Goal: Task Accomplishment & Management: Use online tool/utility

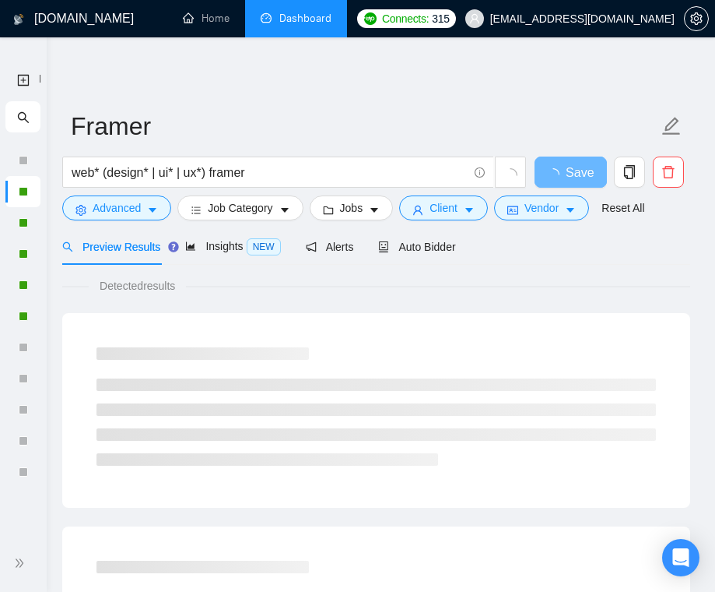
click at [289, 25] on link "Dashboard" at bounding box center [296, 18] width 71 height 13
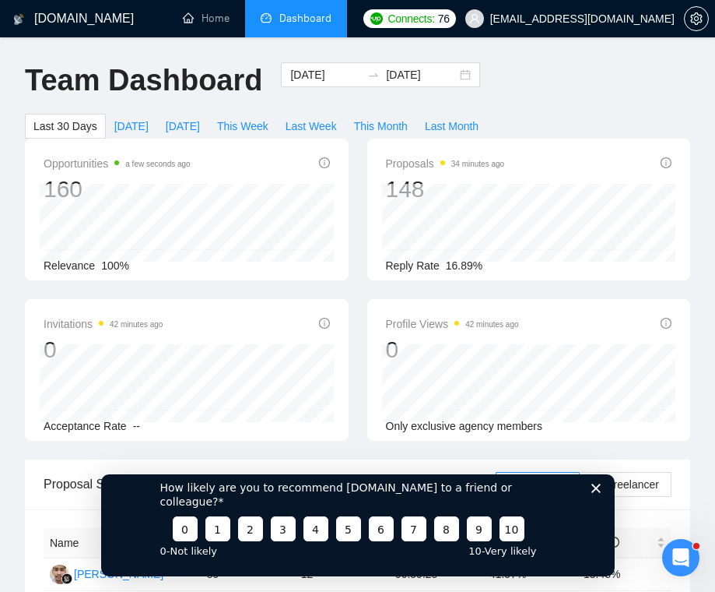
click at [598, 492] on polygon "Close survey" at bounding box center [595, 487] width 9 height 9
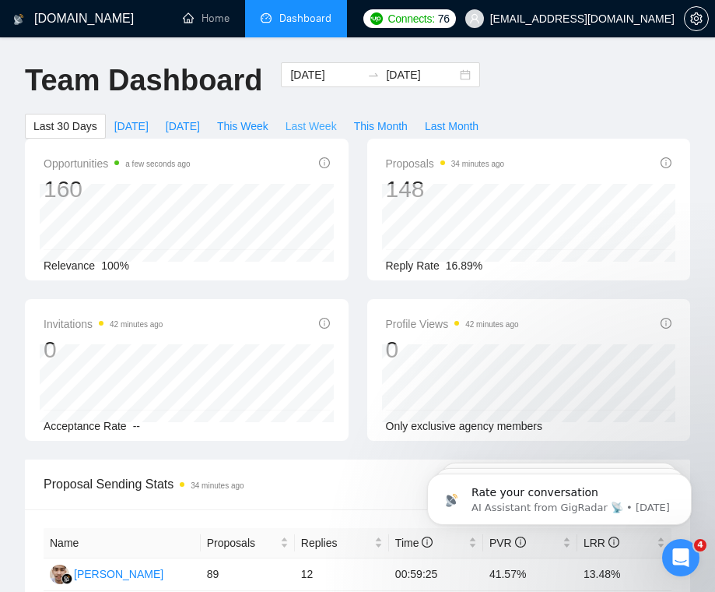
click at [329, 121] on span "Last Week" at bounding box center [311, 126] width 51 height 17
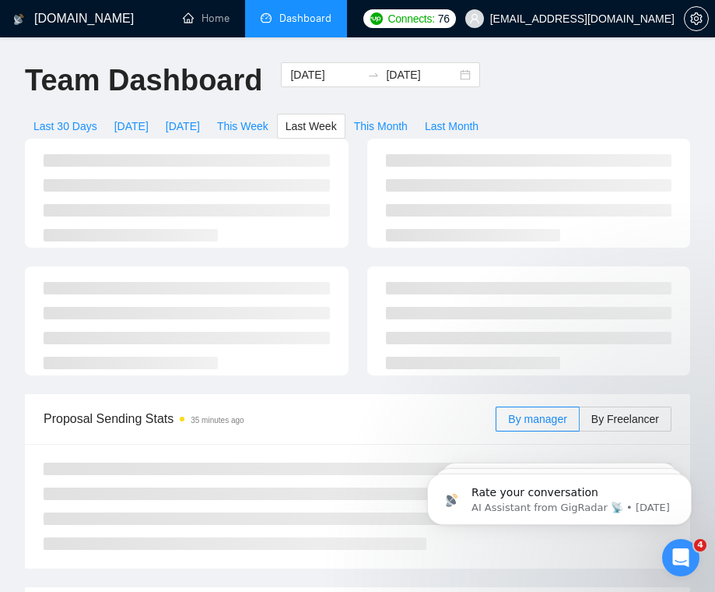
type input "[DATE]"
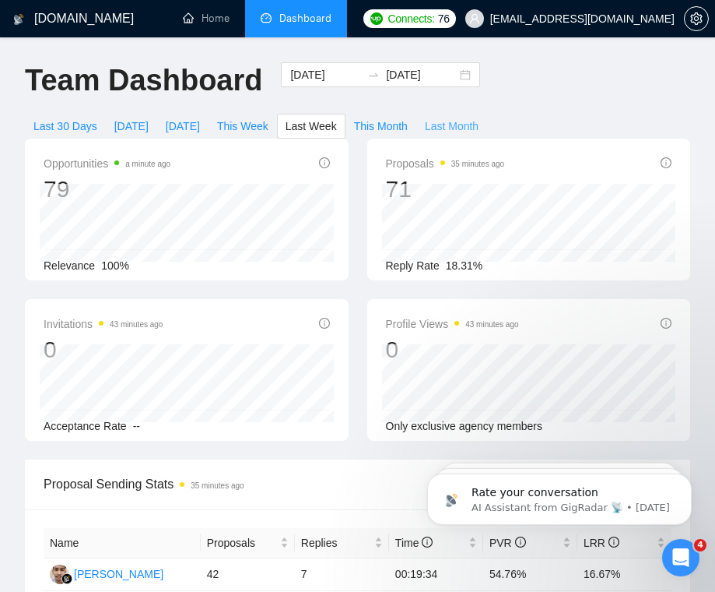
click at [446, 121] on span "Last Month" at bounding box center [452, 126] width 54 height 17
type input "[DATE]"
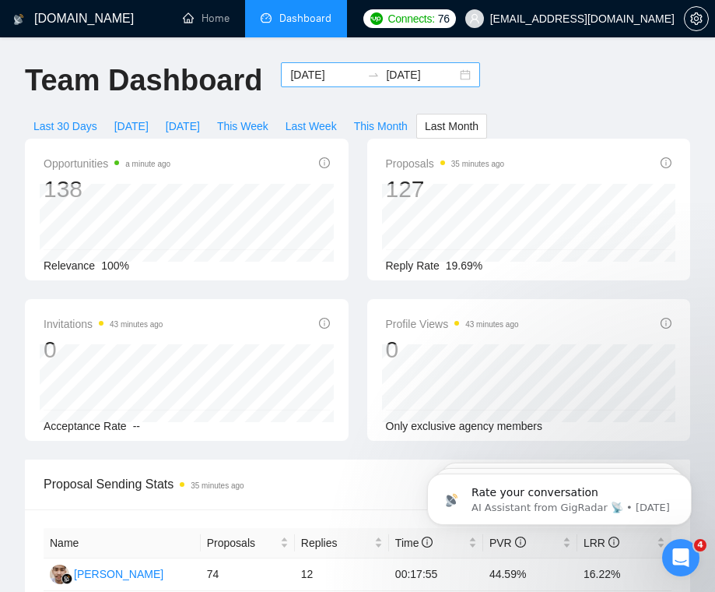
click at [322, 72] on input "[DATE]" at bounding box center [325, 74] width 71 height 17
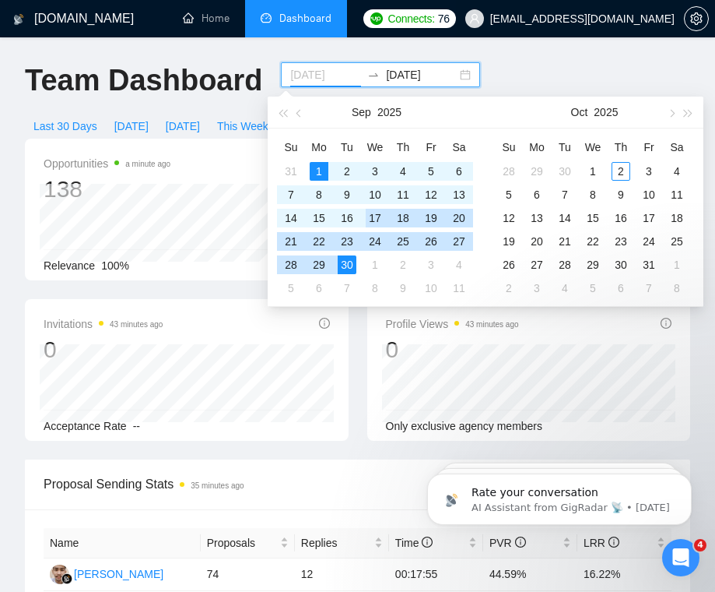
type input "[DATE]"
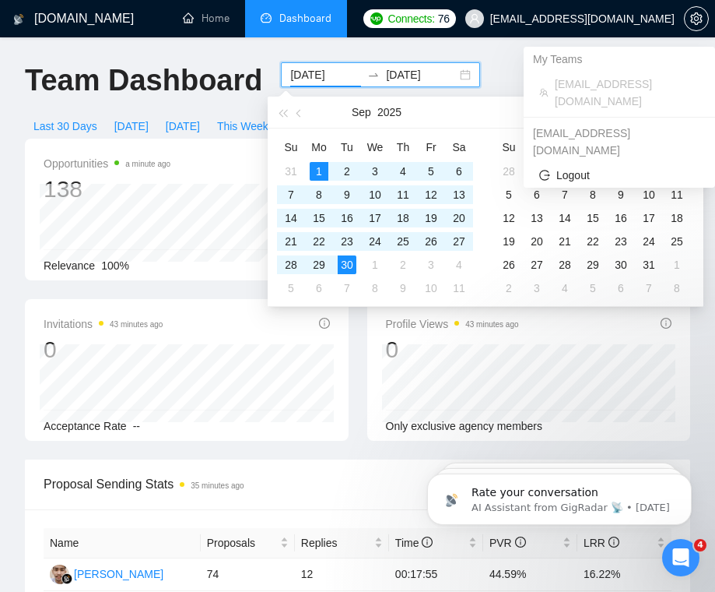
click at [541, 61] on div "My Teams" at bounding box center [620, 59] width 192 height 25
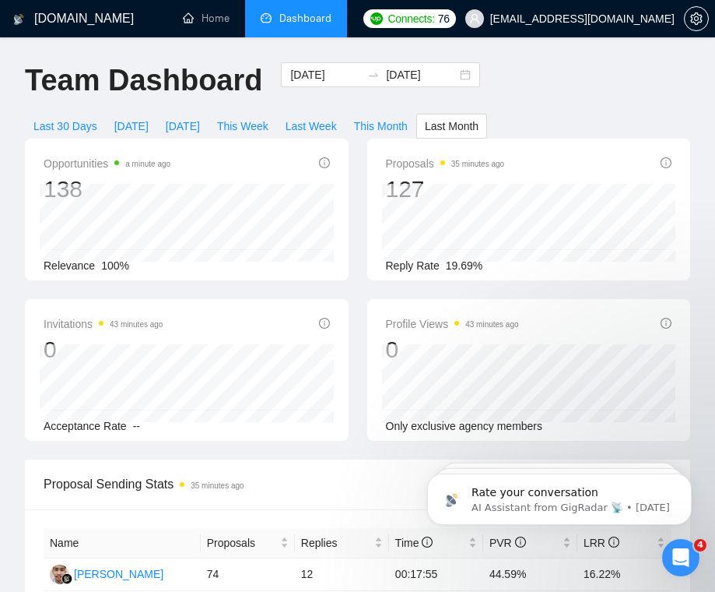
click at [471, 79] on div "[DATE] [DATE]" at bounding box center [381, 87] width 218 height 51
click at [279, 22] on span "Dashboard" at bounding box center [296, 18] width 71 height 13
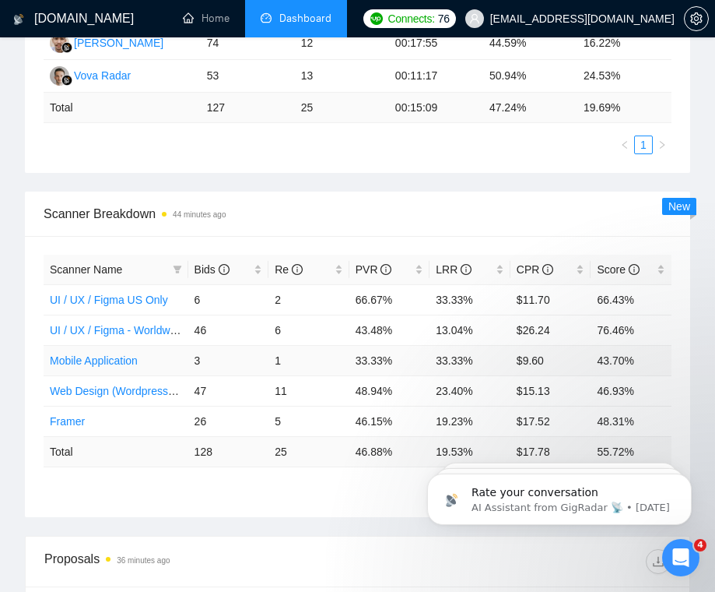
scroll to position [539, 0]
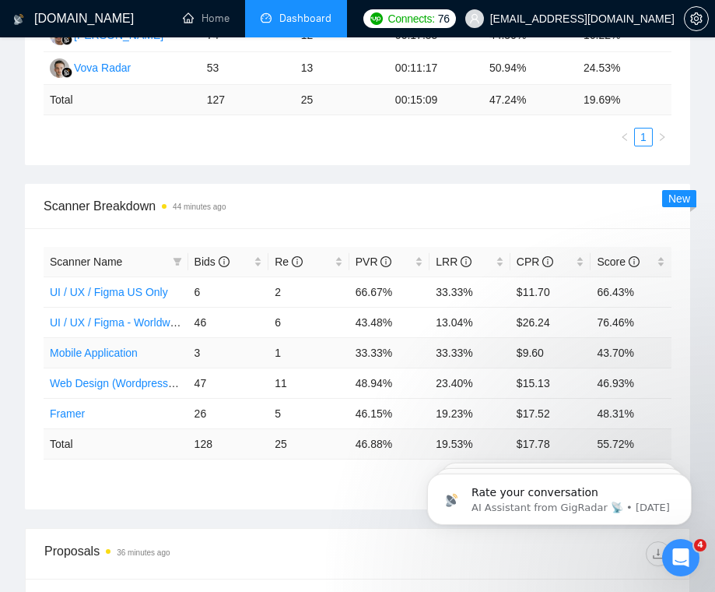
drag, startPoint x: 203, startPoint y: 354, endPoint x: 184, endPoint y: 353, distance: 18.7
click at [184, 353] on tr "Mobile Application 3 1 33.33% 33.33% $9.60 43.70%" at bounding box center [358, 352] width 628 height 30
click at [293, 362] on td "1" at bounding box center [309, 352] width 81 height 30
drag, startPoint x: 286, startPoint y: 353, endPoint x: 259, endPoint y: 353, distance: 26.5
click at [259, 353] on tr "Mobile Application 3 1 33.33% 33.33% $9.60 43.70%" at bounding box center [358, 352] width 628 height 30
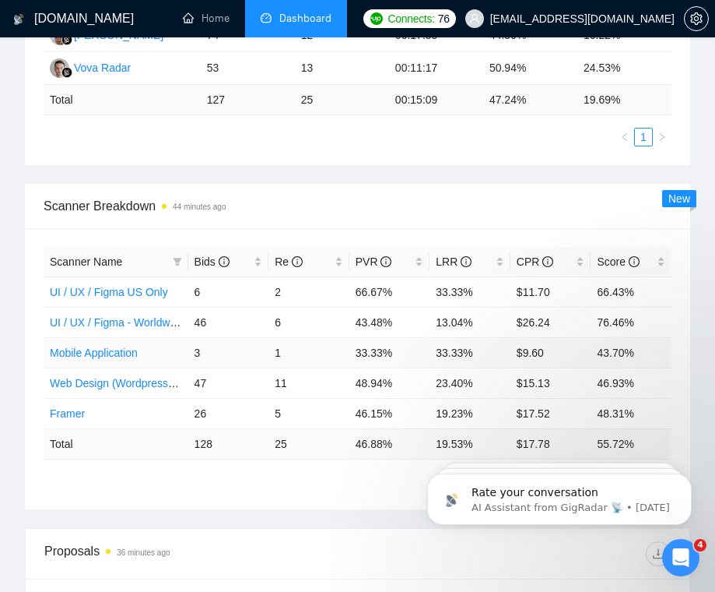
click at [366, 349] on td "33.33%" at bounding box center [390, 352] width 81 height 30
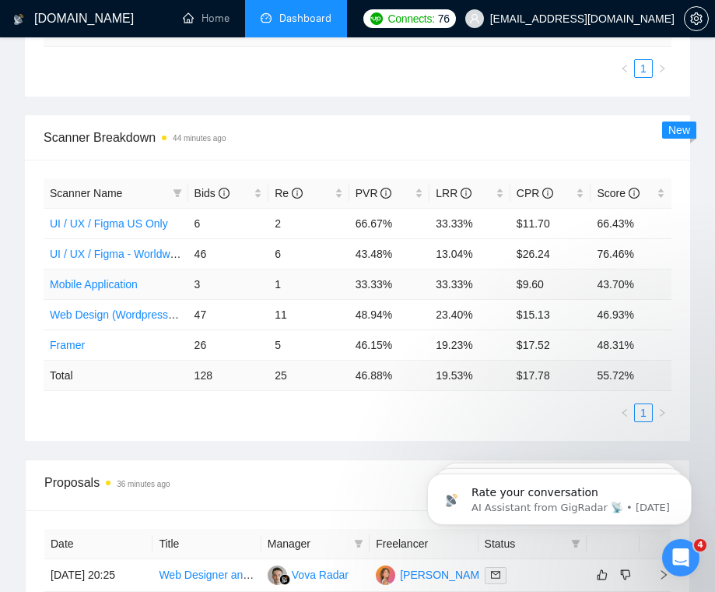
click at [125, 281] on link "Mobile Application" at bounding box center [94, 284] width 88 height 12
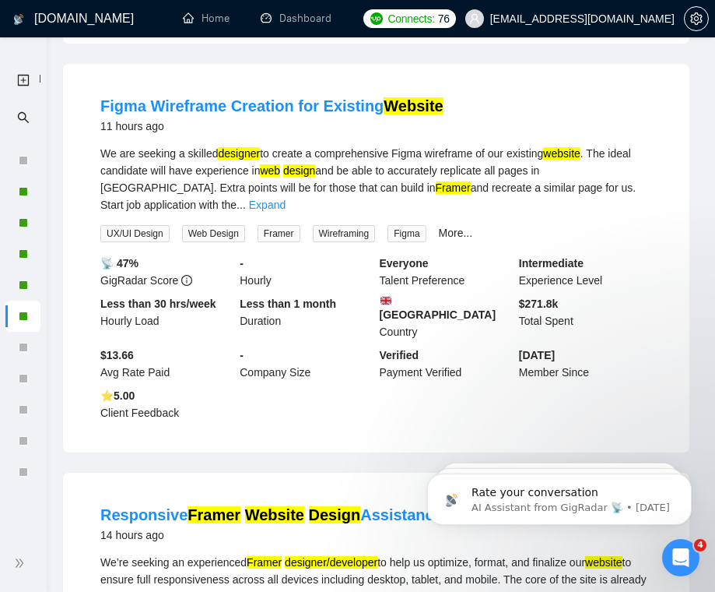
scroll to position [645, 0]
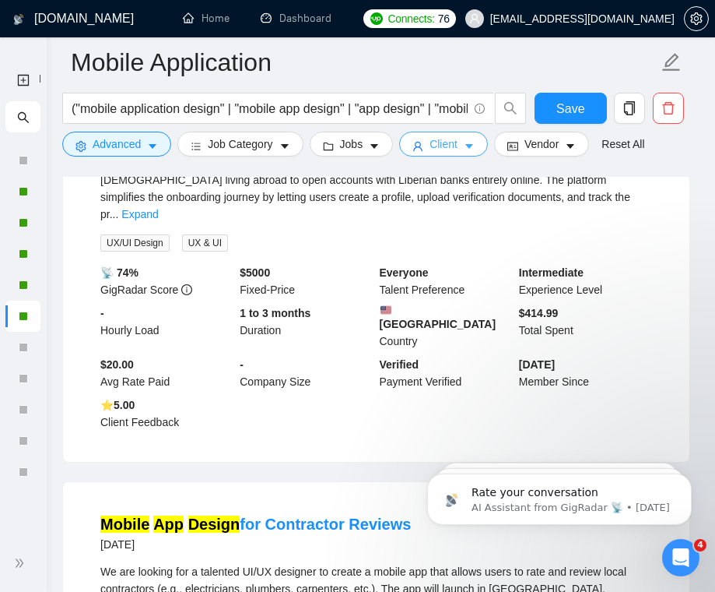
click at [472, 142] on icon "caret-down" at bounding box center [469, 146] width 11 height 11
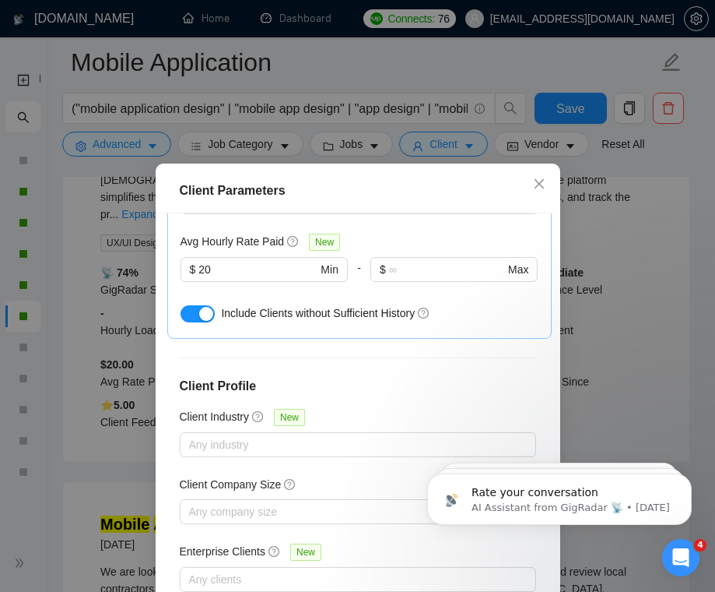
scroll to position [0, 0]
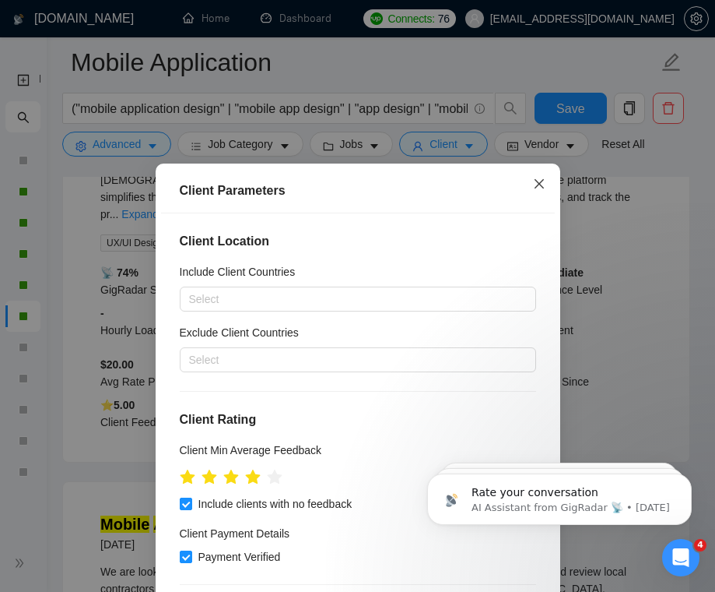
click at [534, 185] on icon "close" at bounding box center [539, 183] width 12 height 12
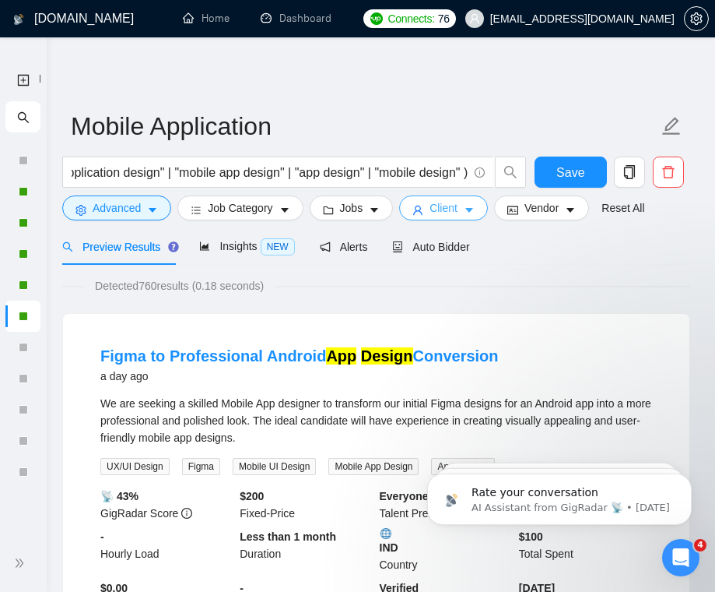
click at [455, 209] on span "Client" at bounding box center [444, 207] width 28 height 17
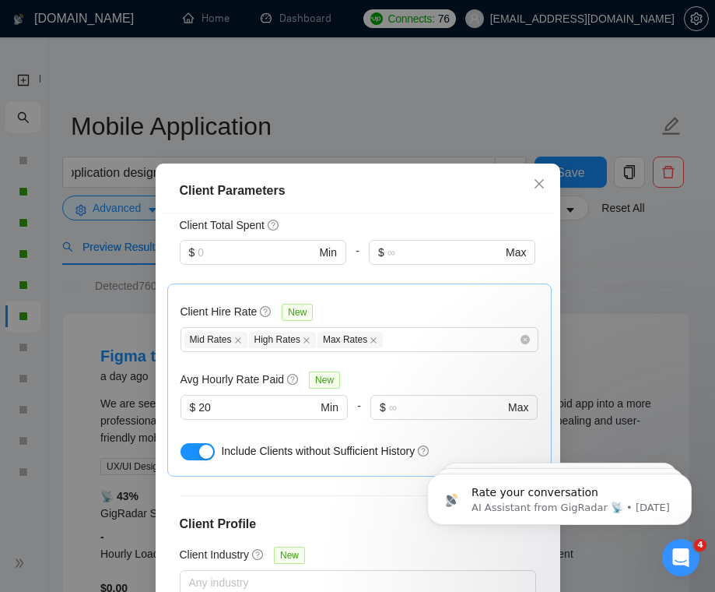
scroll to position [404, 0]
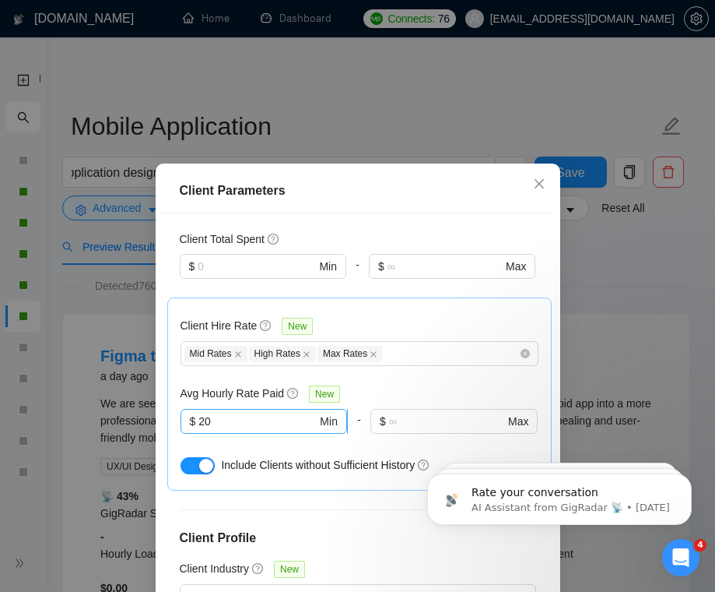
click at [237, 420] on input "20" at bounding box center [258, 421] width 118 height 17
type input "2"
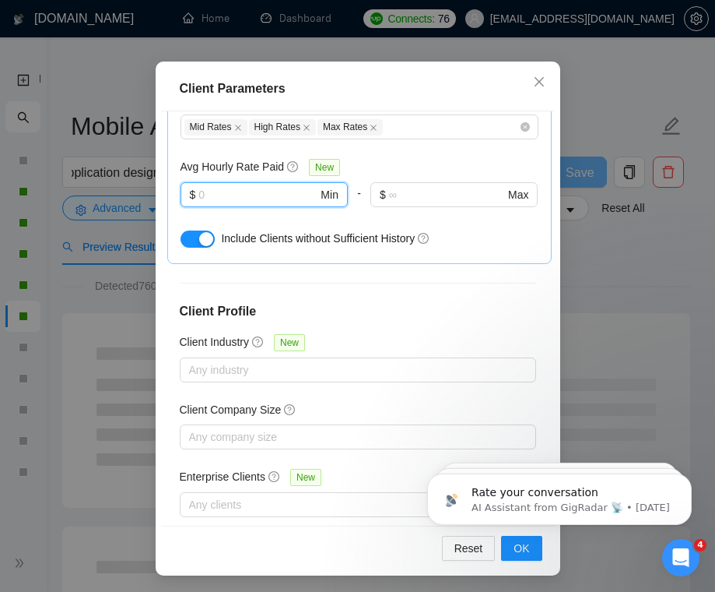
scroll to position [556, 0]
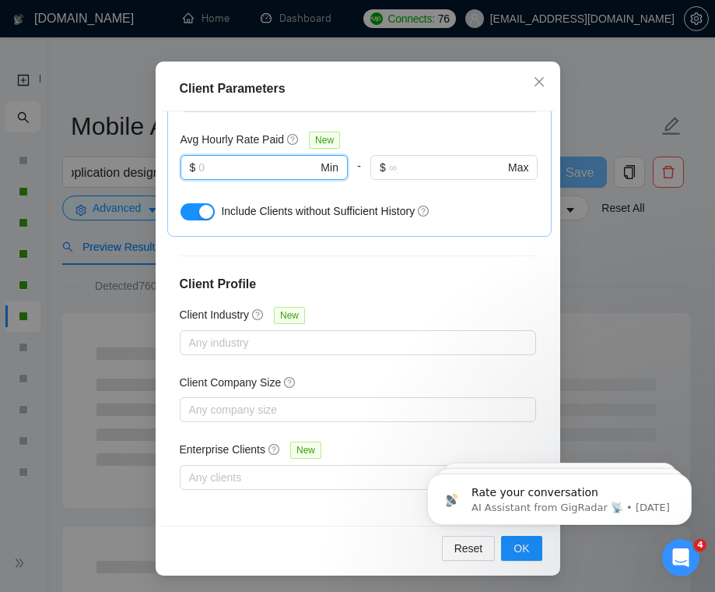
click at [522, 543] on body "Rate your conversation AI Assistant from GigRadar 📡 • [DATE] Rate your conversa…" at bounding box center [559, 495] width 299 height 97
click at [530, 553] on button "OK" at bounding box center [521, 548] width 40 height 25
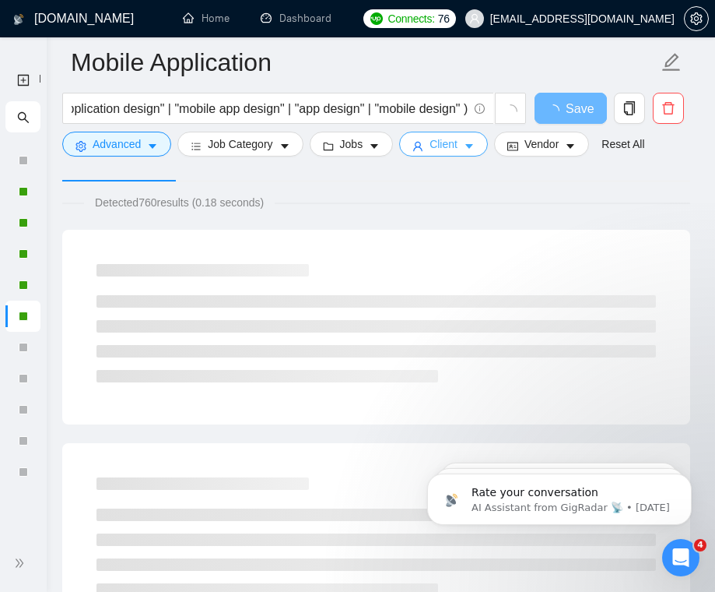
scroll to position [93, 0]
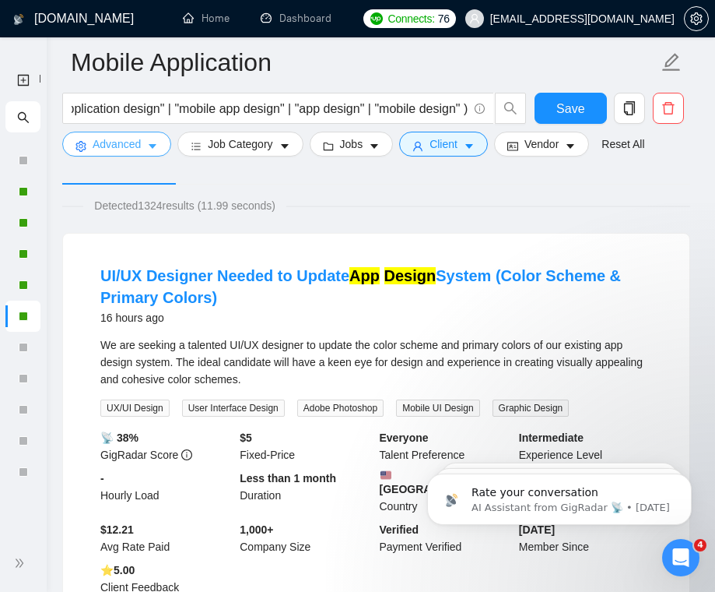
click at [158, 149] on icon "caret-down" at bounding box center [152, 146] width 11 height 11
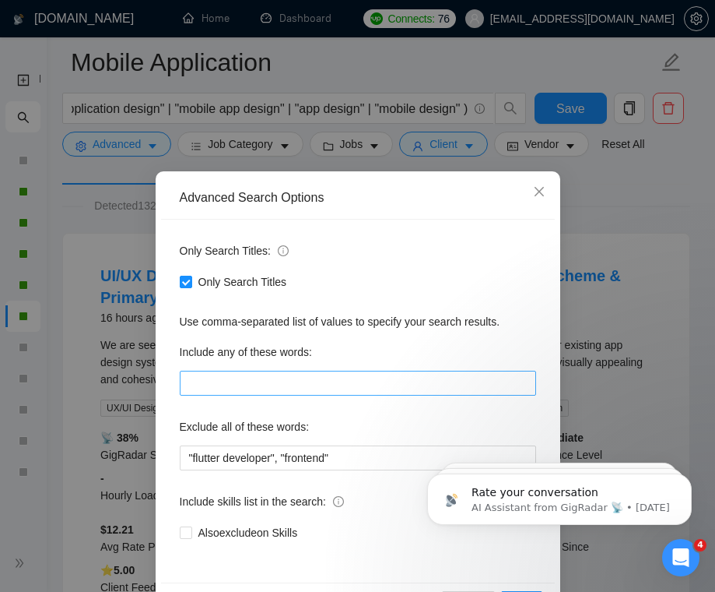
scroll to position [56, 0]
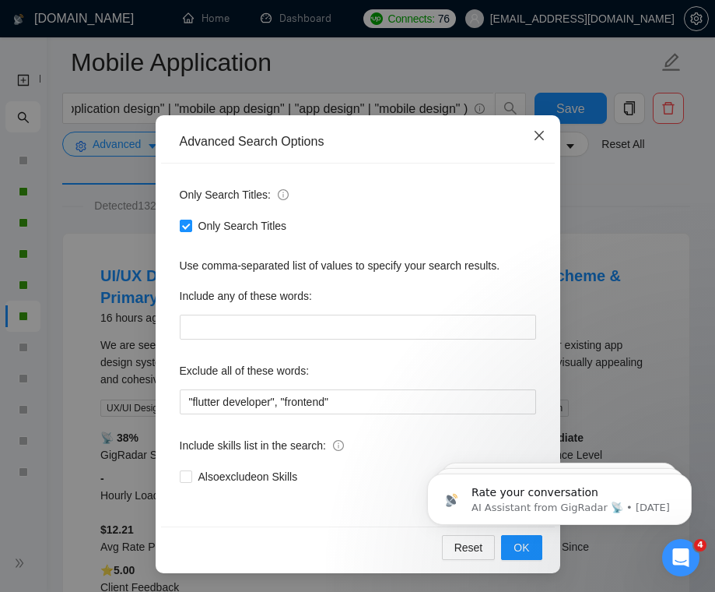
click at [539, 137] on icon "close" at bounding box center [538, 135] width 9 height 9
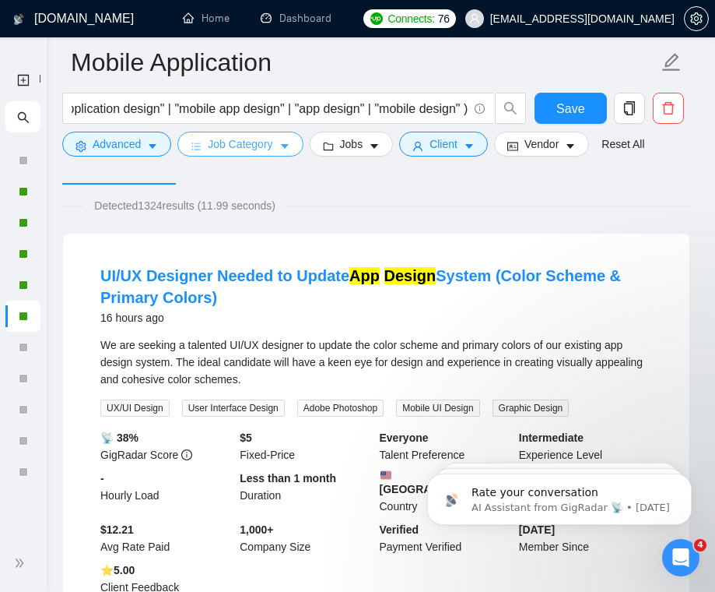
click at [257, 149] on span "Job Category" at bounding box center [240, 143] width 65 height 17
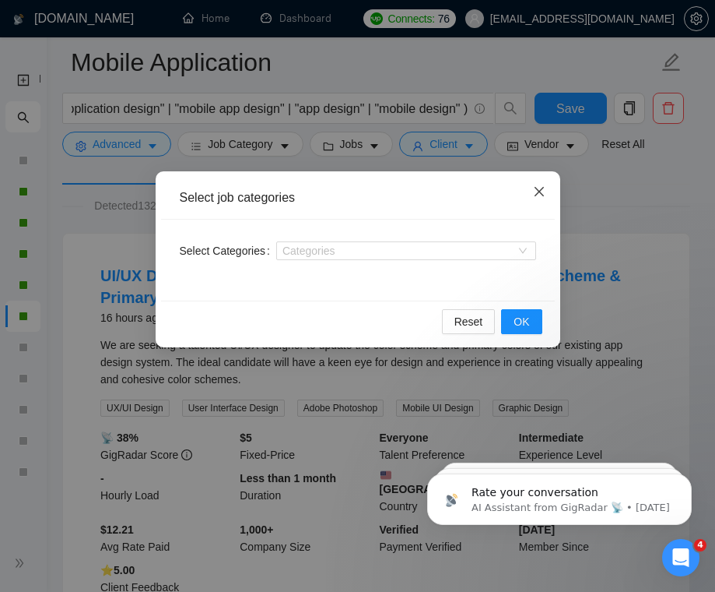
click at [533, 181] on span "Close" at bounding box center [539, 192] width 42 height 42
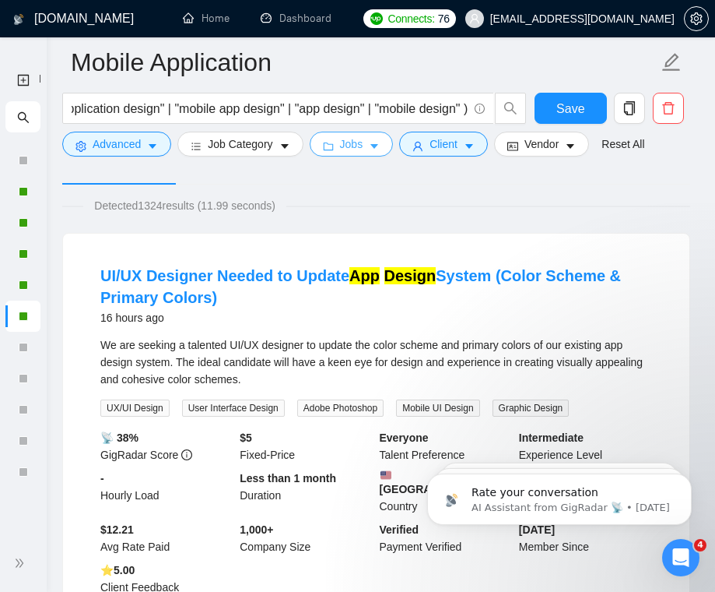
click at [376, 151] on icon "caret-down" at bounding box center [374, 146] width 11 height 11
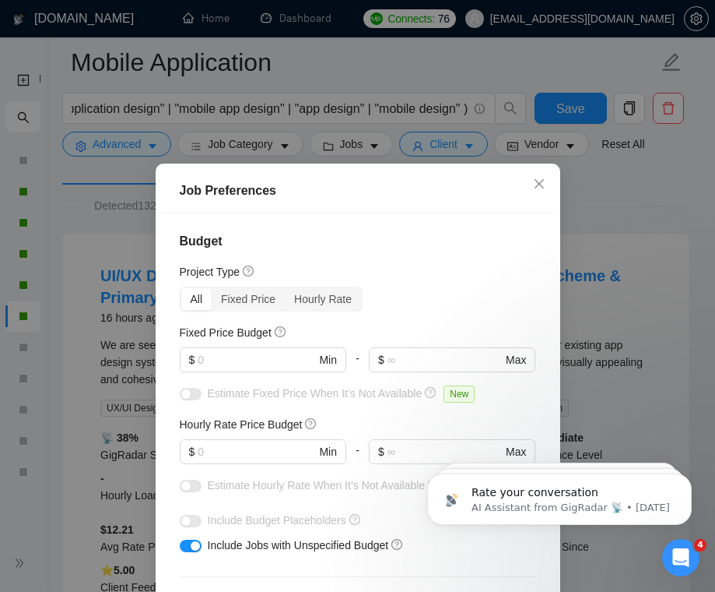
scroll to position [104, 0]
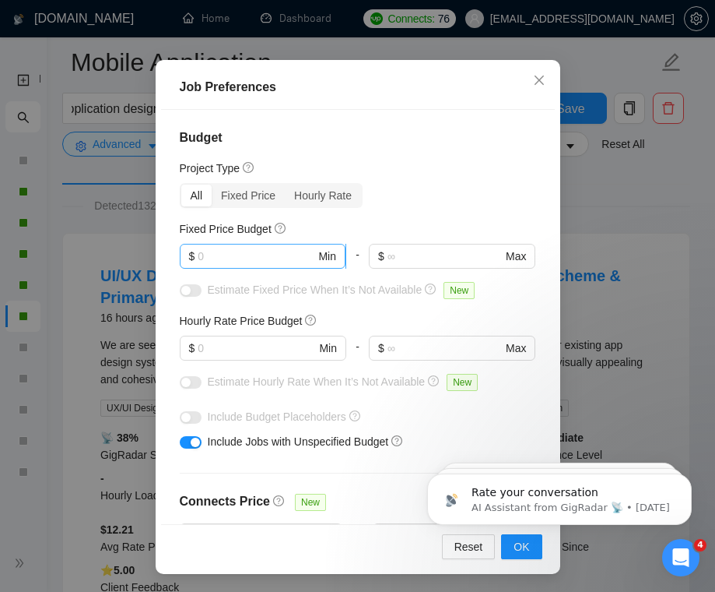
click at [278, 249] on input "text" at bounding box center [257, 256] width 118 height 17
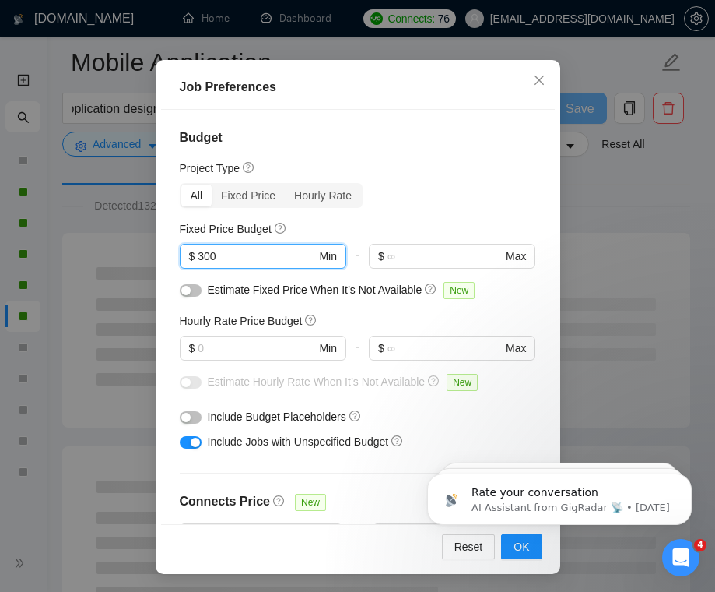
type input "300"
click at [506, 545] on html "Rate your conversation AI Assistant from GigRadar 📡 • [DATE] Rate your conversa…" at bounding box center [559, 495] width 311 height 109
click at [494, 541] on body "Rate your conversation AI Assistant from GigRadar 📡 • [DATE] Rate your conversa…" at bounding box center [559, 495] width 299 height 97
click at [508, 546] on html "Rate your conversation AI Assistant from GigRadar 📡 • [DATE] Rate your conversa…" at bounding box center [559, 495] width 311 height 109
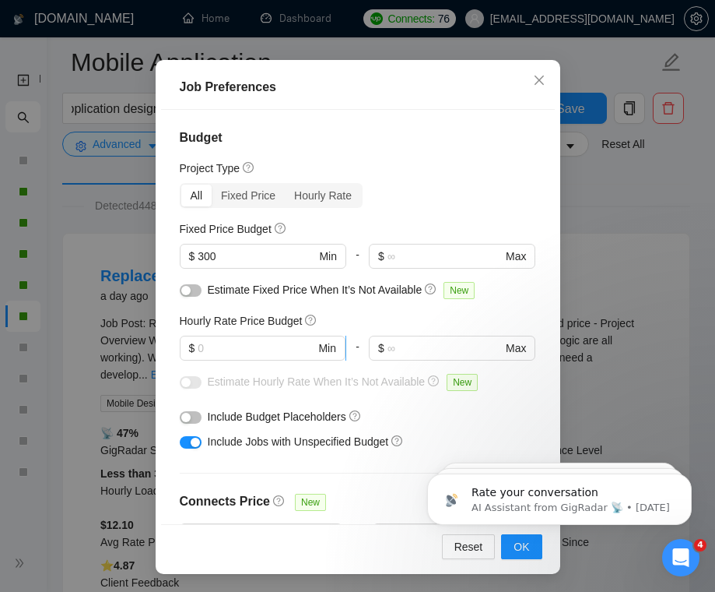
scroll to position [463, 0]
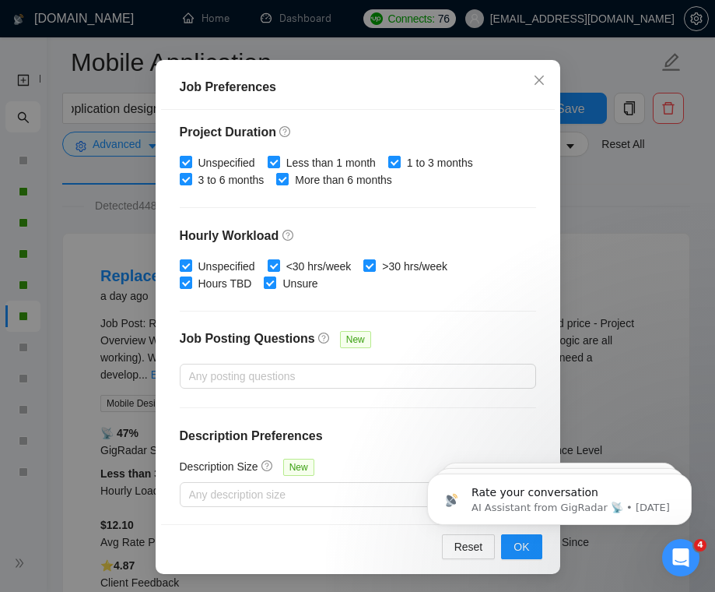
click at [514, 548] on html "Rate your conversation AI Assistant from GigRadar 📡 • [DATE] Rate your conversa…" at bounding box center [559, 495] width 311 height 109
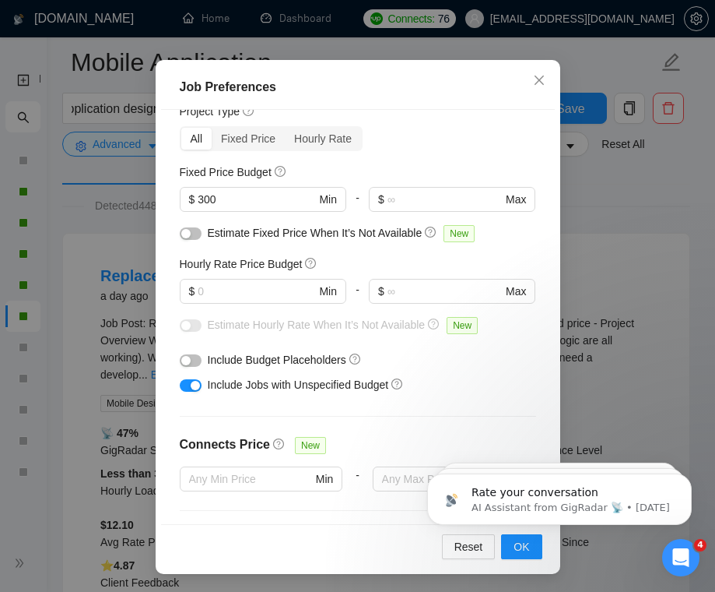
scroll to position [60, 0]
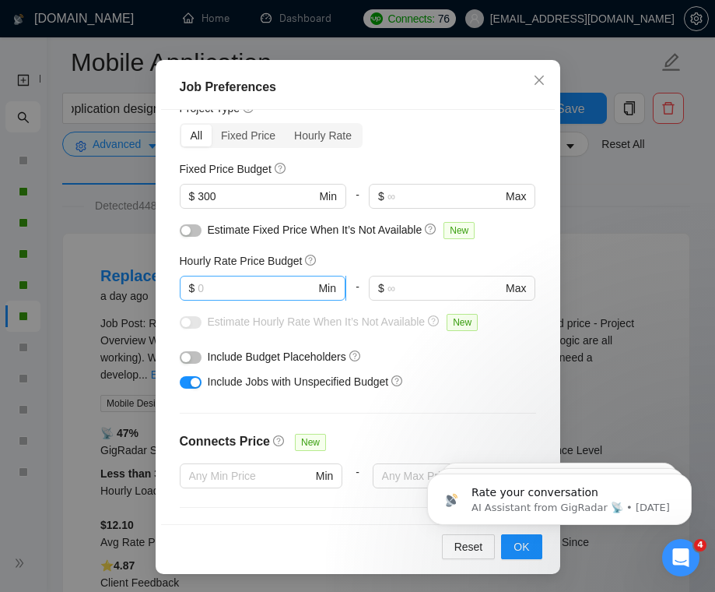
click at [283, 293] on input "text" at bounding box center [257, 287] width 118 height 17
click at [519, 554] on button "OK" at bounding box center [521, 546] width 40 height 25
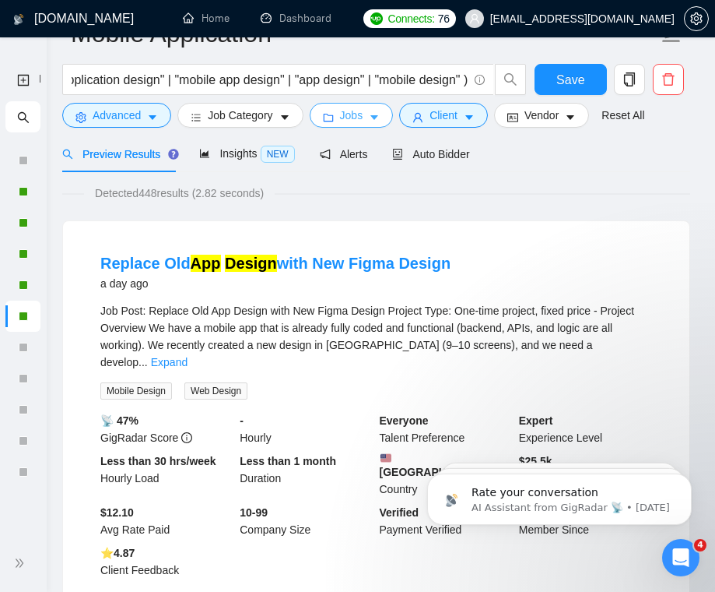
scroll to position [3, 0]
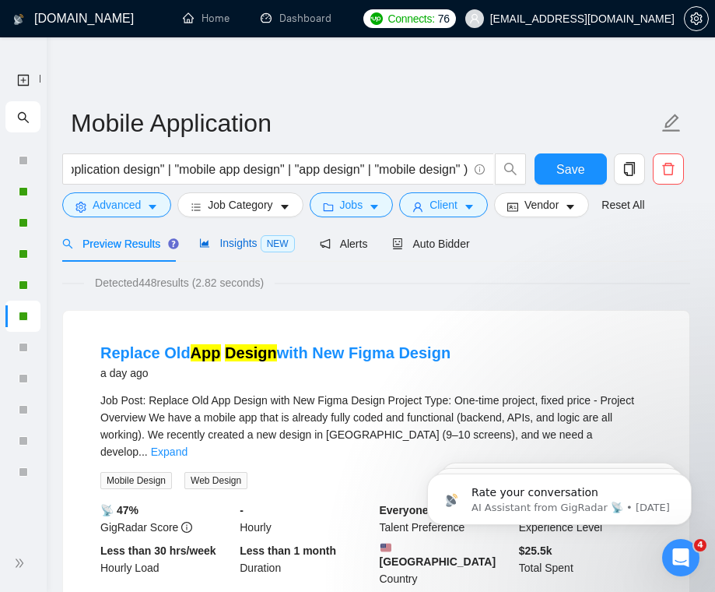
click at [236, 240] on span "Insights NEW" at bounding box center [246, 243] width 95 height 12
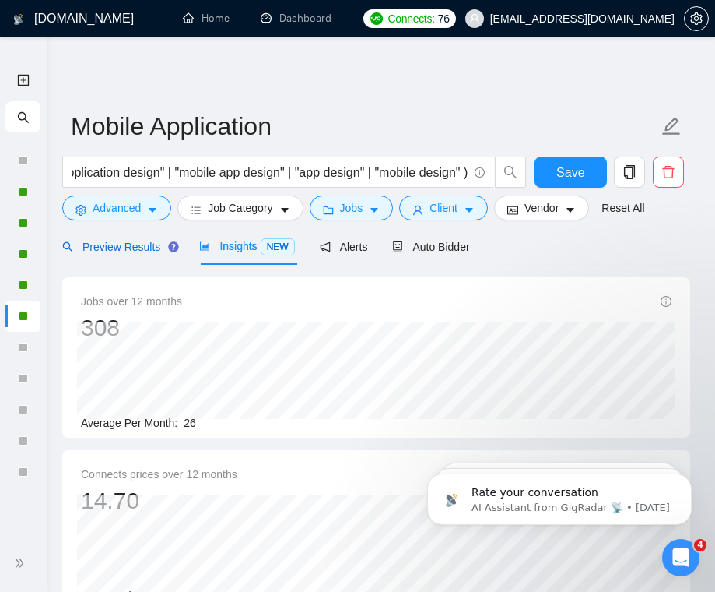
click at [141, 247] on span "Preview Results" at bounding box center [118, 247] width 112 height 12
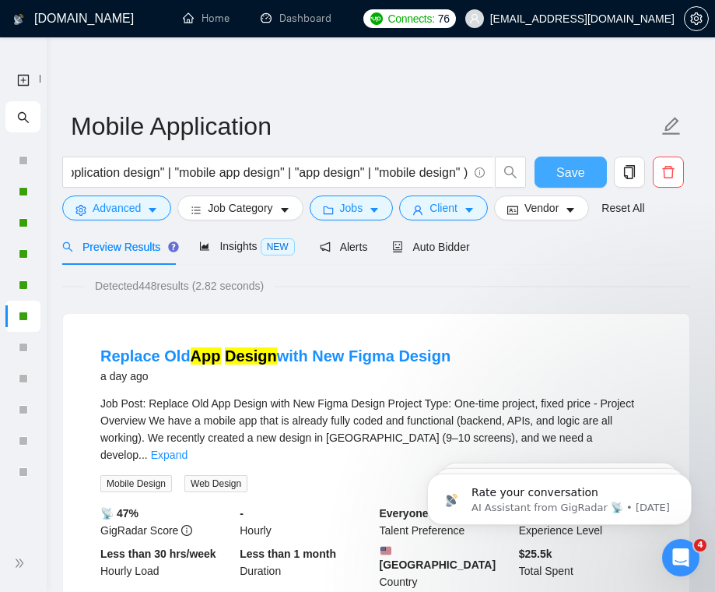
click at [577, 177] on span "Save" at bounding box center [571, 172] width 28 height 19
click at [213, 25] on link "Home" at bounding box center [206, 18] width 47 height 13
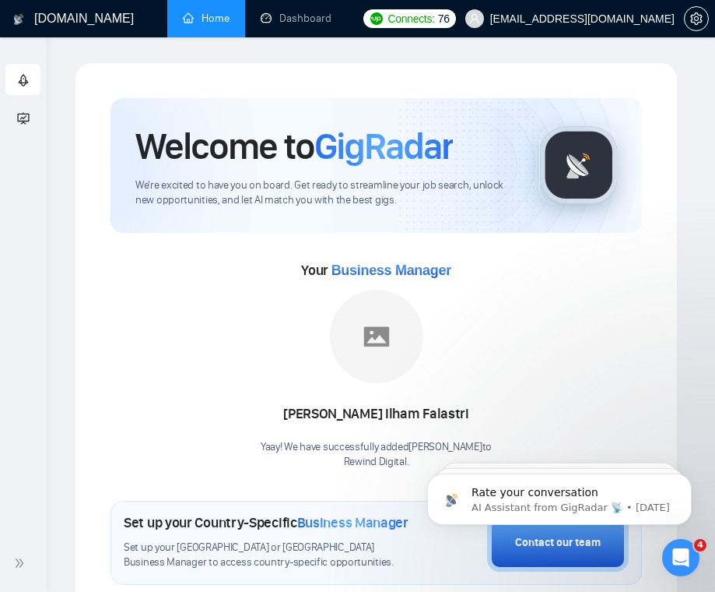
click at [434, 14] on span "Connects:" at bounding box center [411, 18] width 47 height 17
click at [299, 25] on link "Dashboard" at bounding box center [296, 18] width 71 height 13
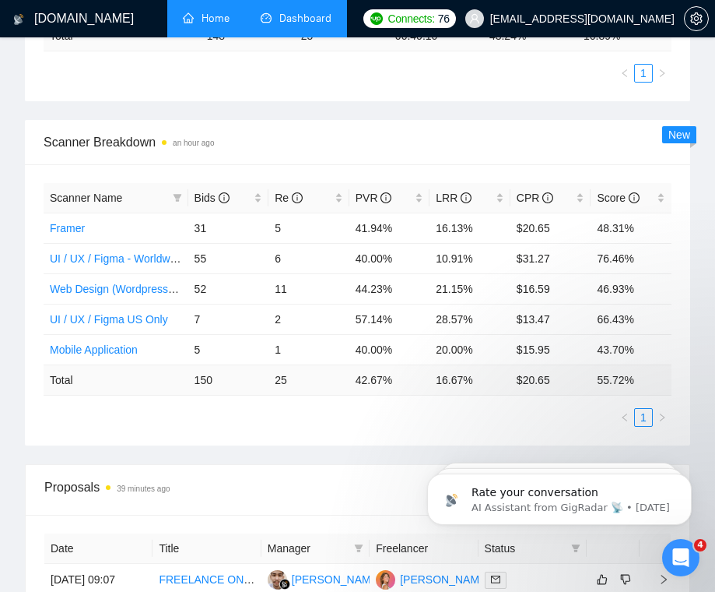
scroll to position [618, 0]
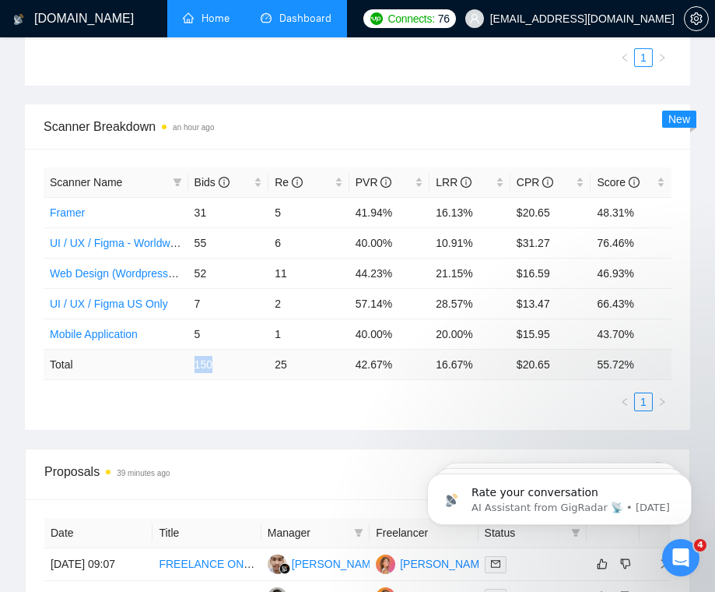
drag, startPoint x: 222, startPoint y: 365, endPoint x: 166, endPoint y: 365, distance: 56.1
click at [166, 365] on tr "Total 150 25 42.67 % 16.67 % $ 20.65 55.72 %" at bounding box center [358, 364] width 628 height 30
click at [254, 404] on ul "1" at bounding box center [358, 401] width 628 height 19
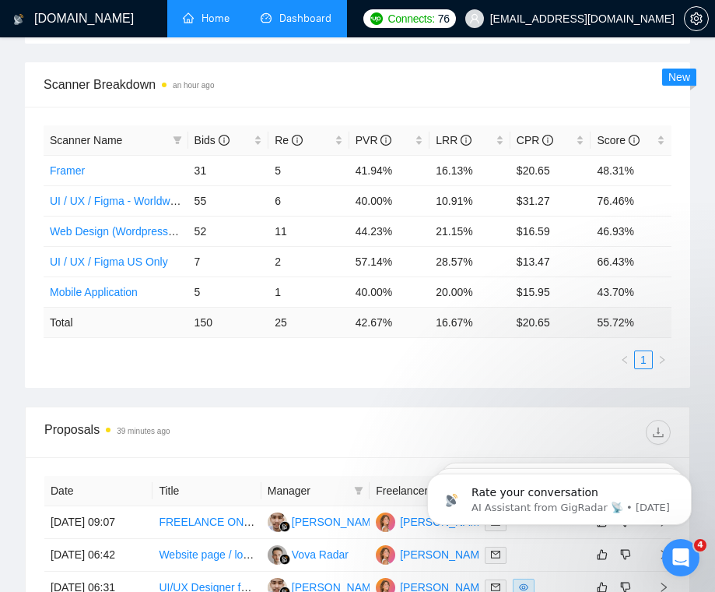
scroll to position [627, 0]
